Goal: Task Accomplishment & Management: Manage account settings

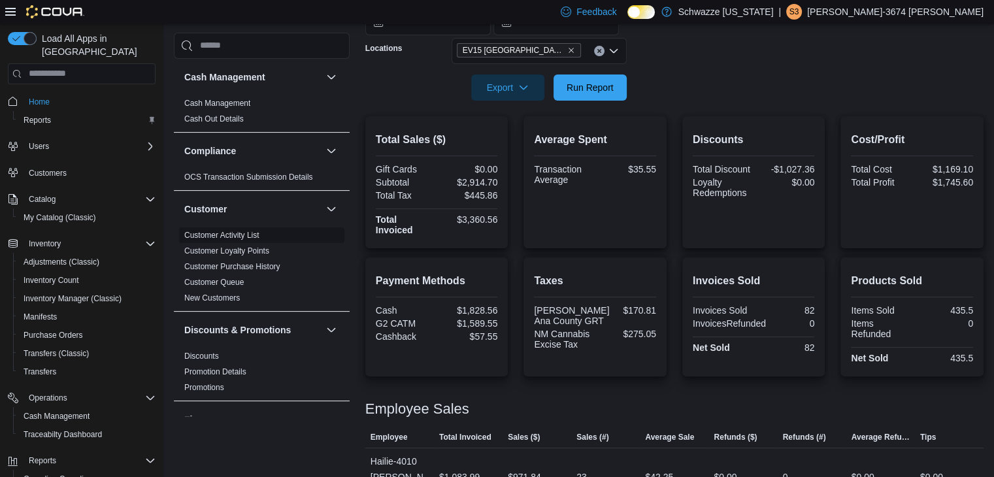
scroll to position [92, 0]
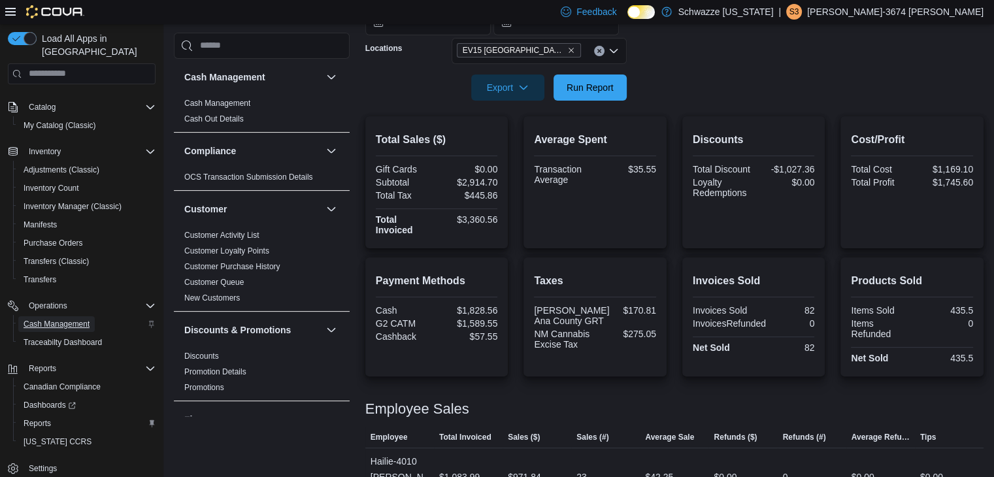
click at [73, 319] on span "Cash Management" at bounding box center [57, 324] width 66 height 10
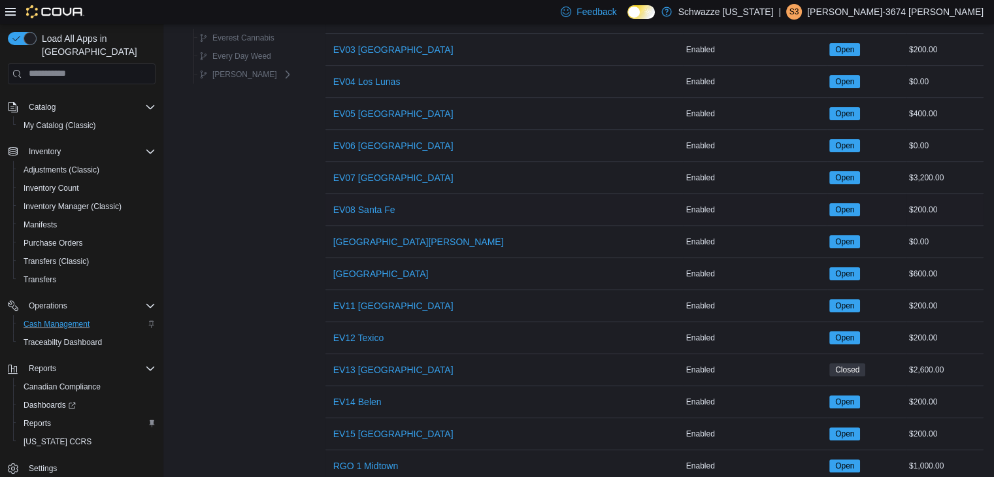
scroll to position [235, 0]
click at [377, 429] on span "EV15 [GEOGRAPHIC_DATA]" at bounding box center [393, 433] width 120 height 13
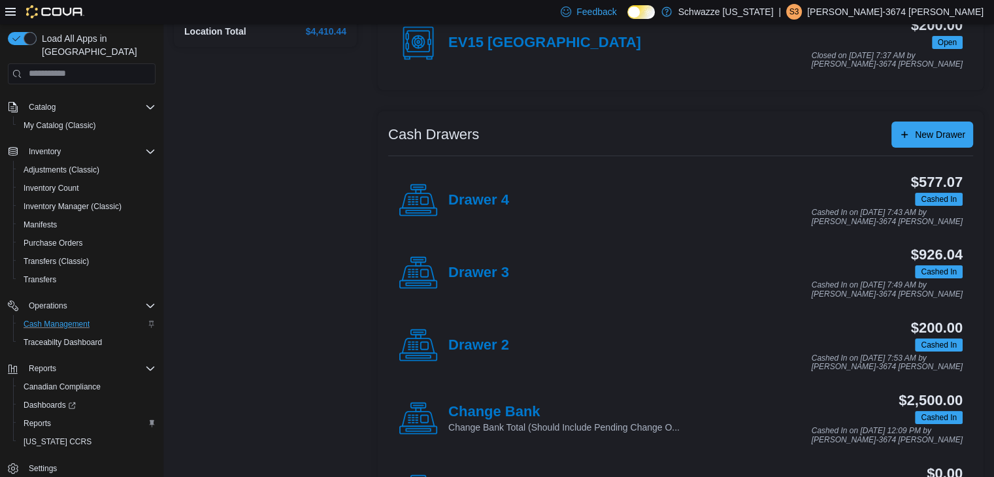
scroll to position [170, 0]
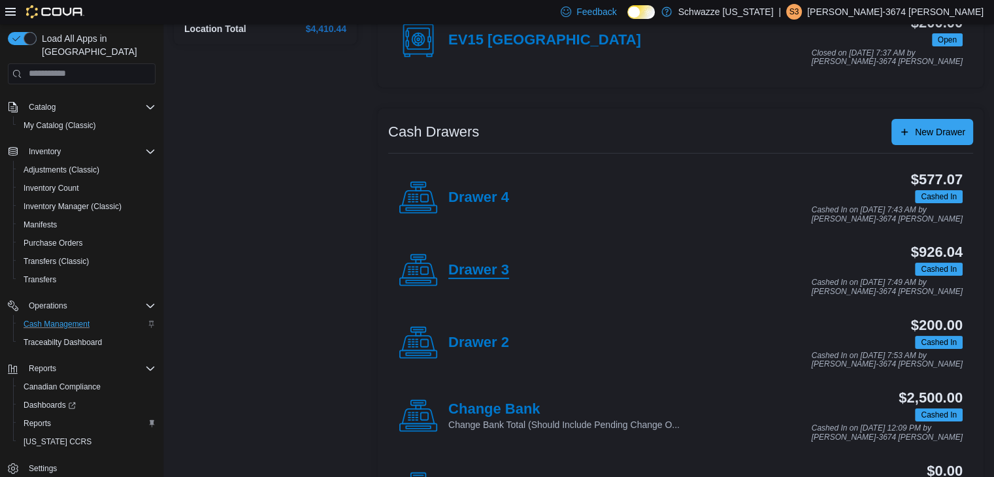
click at [484, 273] on h4 "Drawer 3" at bounding box center [479, 270] width 61 height 17
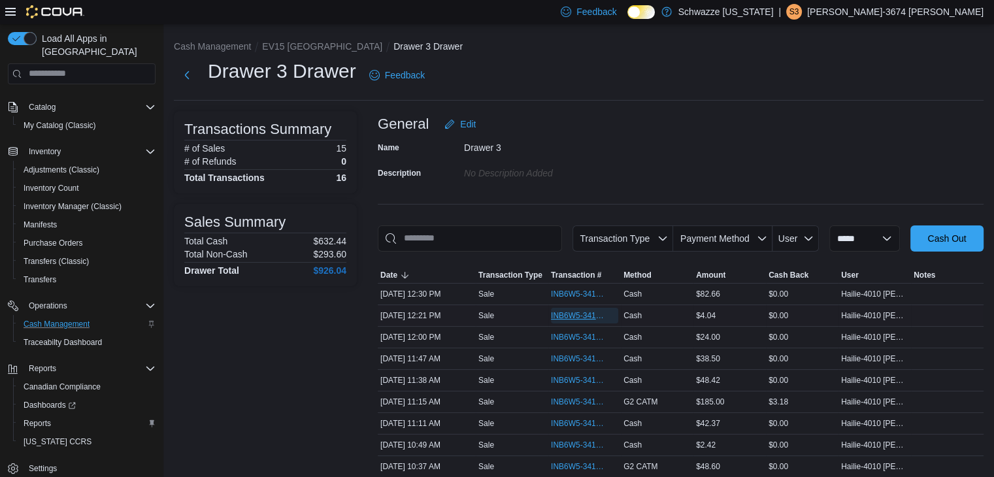
click at [601, 316] on span "INB6W5-3412204" at bounding box center [578, 316] width 54 height 10
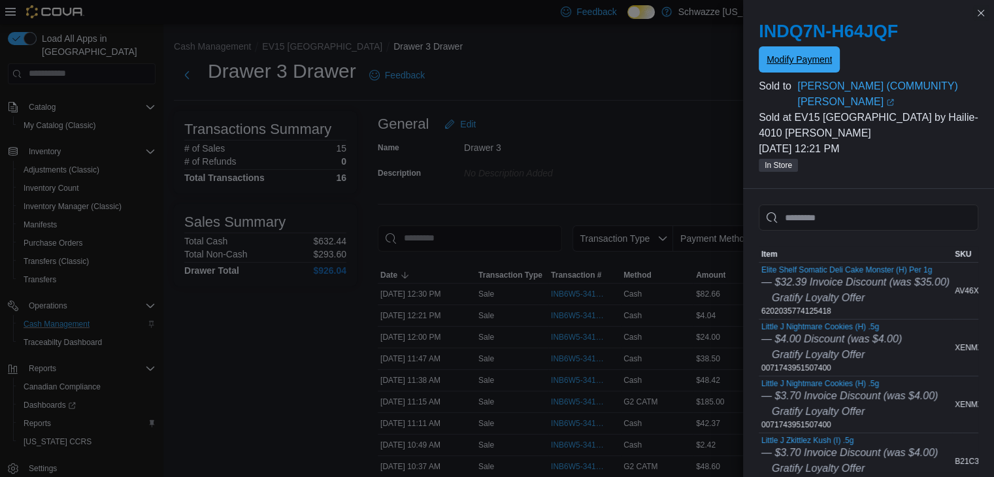
click at [795, 54] on span "Modify Payment" at bounding box center [799, 59] width 65 height 13
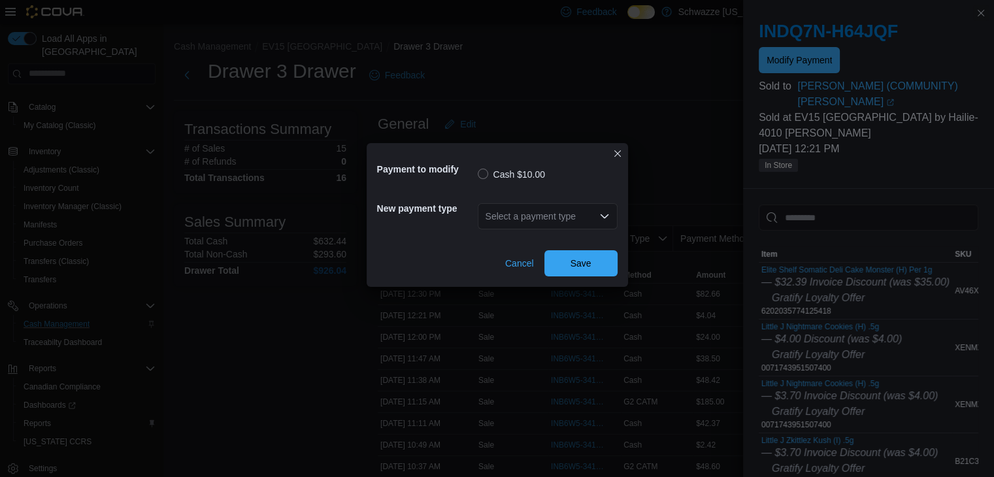
click at [536, 219] on div "Select a payment type" at bounding box center [548, 216] width 140 height 26
click at [533, 252] on span "G2 CATM" at bounding box center [555, 256] width 109 height 13
click at [574, 270] on span "Save" at bounding box center [581, 263] width 58 height 26
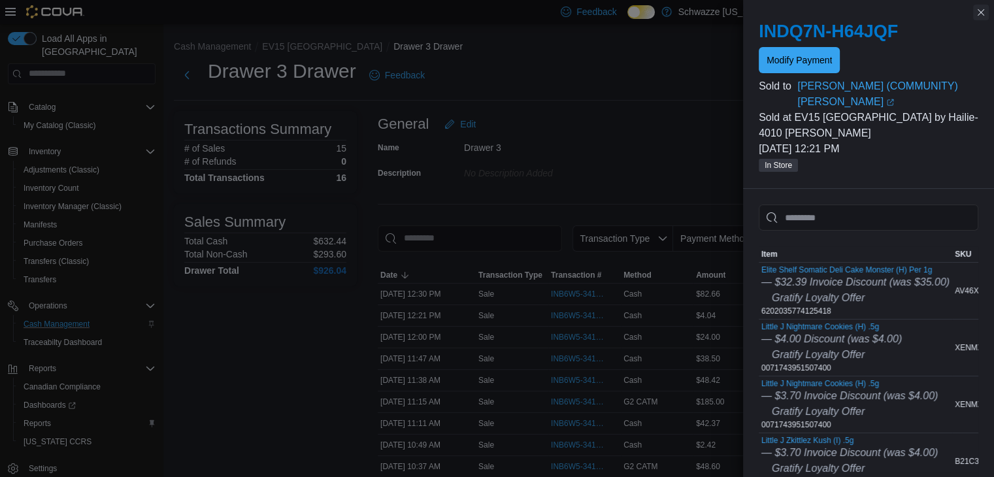
click at [977, 15] on button "Close this dialog" at bounding box center [982, 13] width 16 height 16
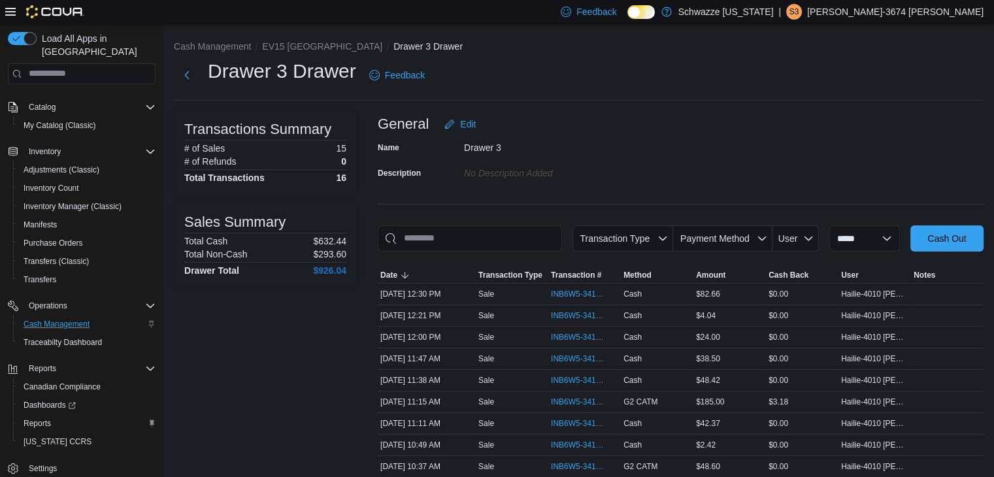
click at [763, 131] on div "General Edit" at bounding box center [681, 124] width 606 height 26
